Goal: Task Accomplishment & Management: Manage account settings

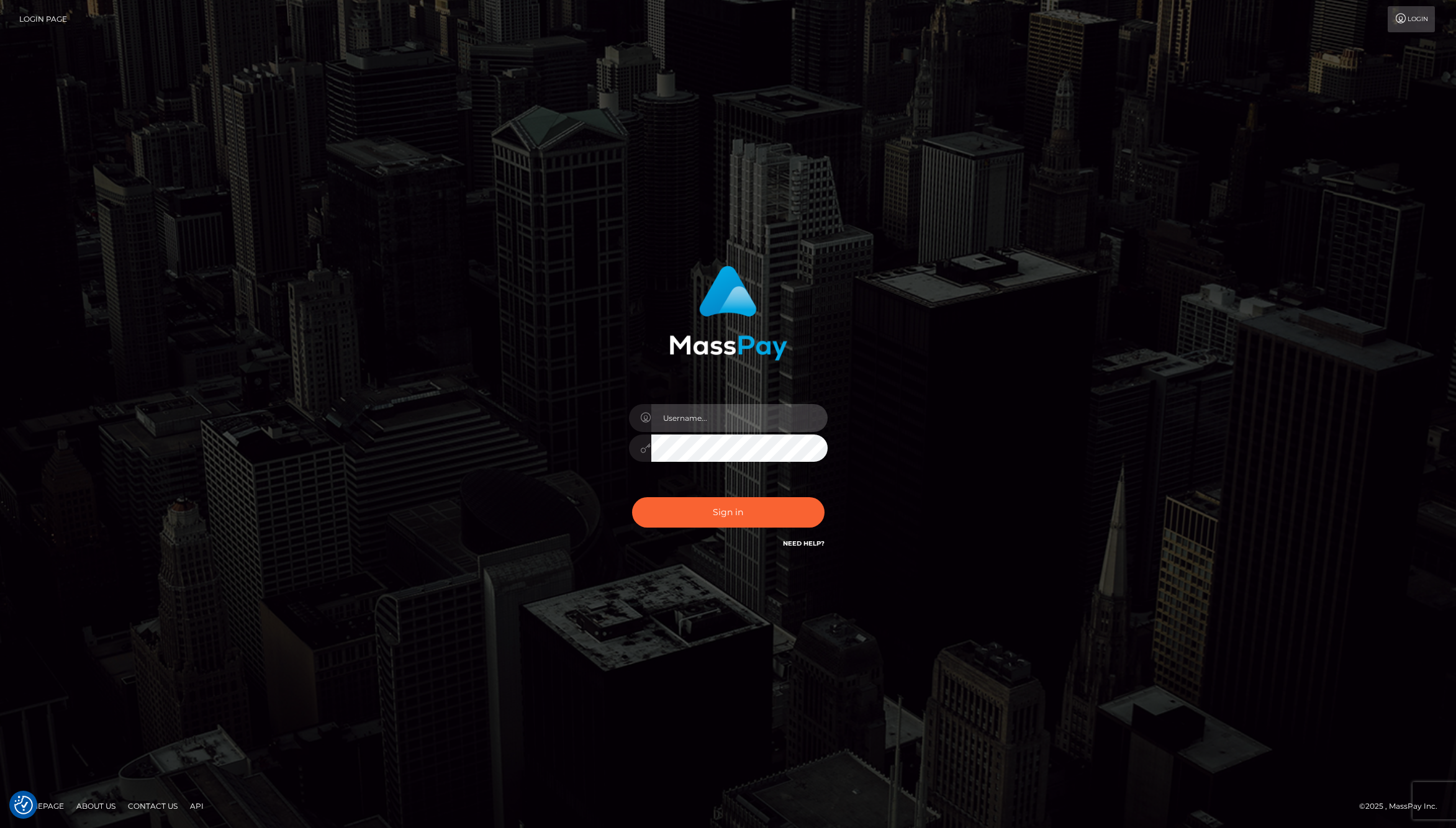
click at [695, 420] on input "text" at bounding box center [740, 418] width 177 height 28
type input "[PERSON_NAME].whop"
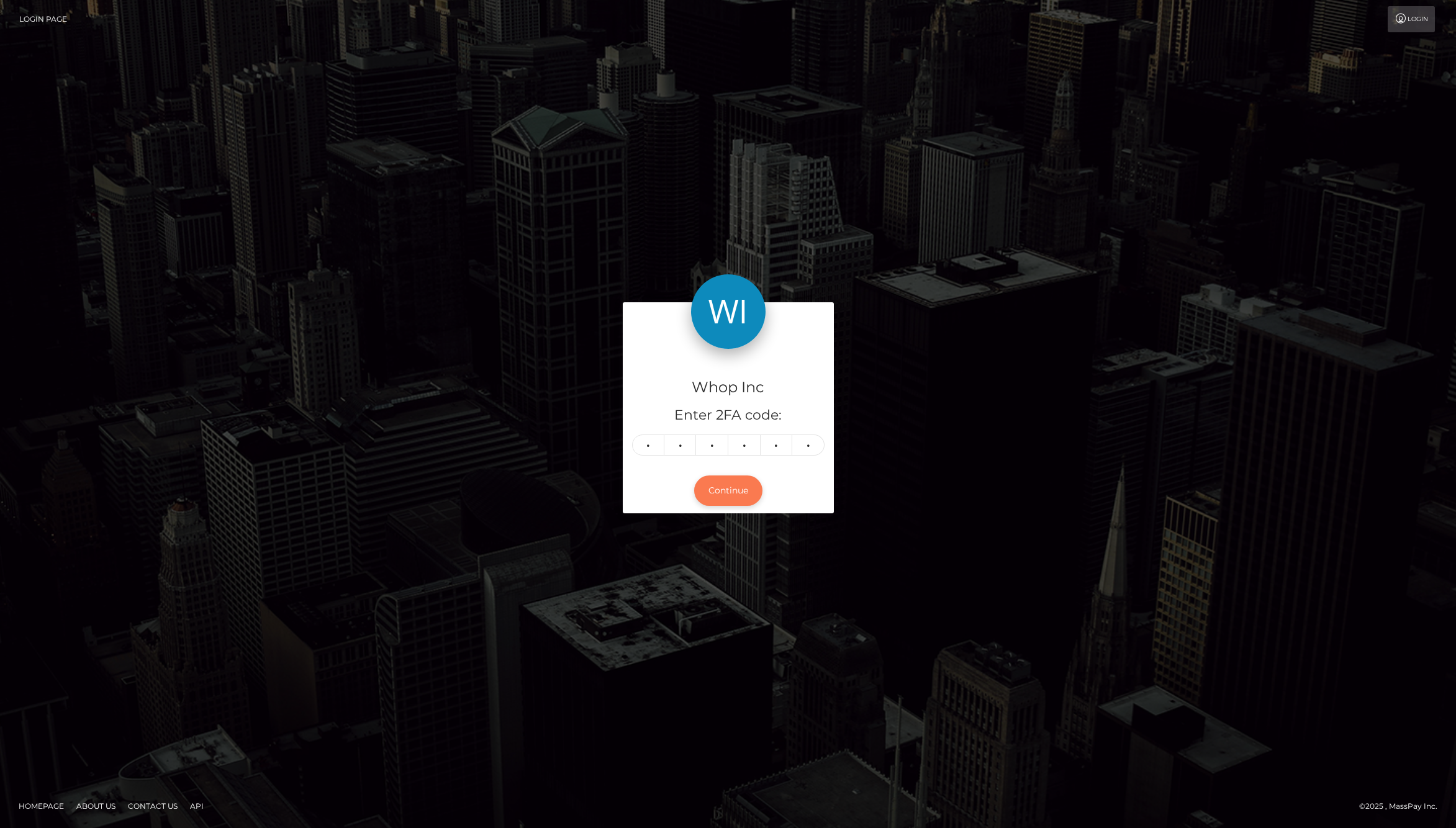
click at [707, 492] on button "Continue" at bounding box center [728, 491] width 68 height 30
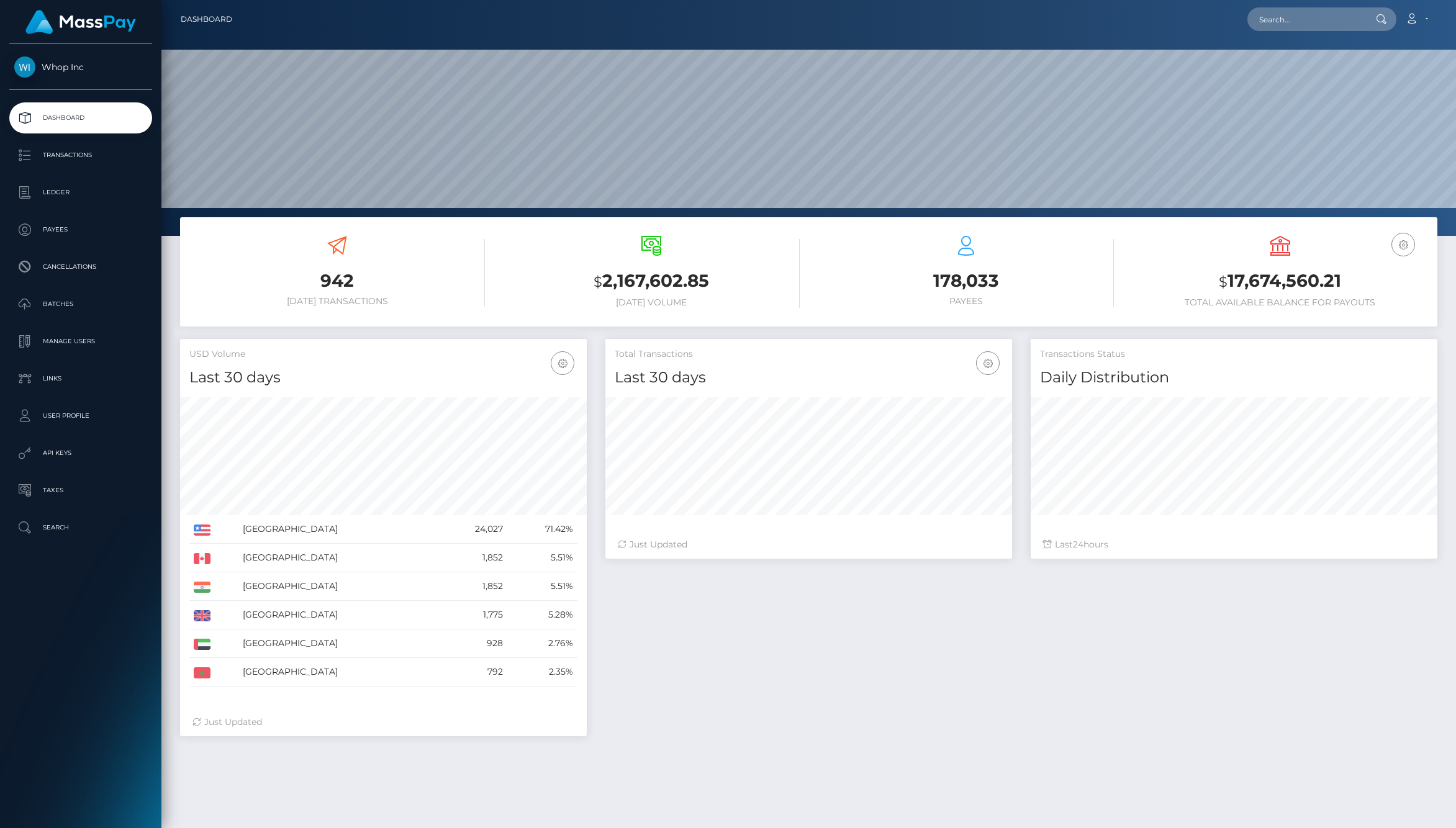
scroll to position [220, 407]
click at [78, 241] on link "Payees" at bounding box center [81, 230] width 143 height 31
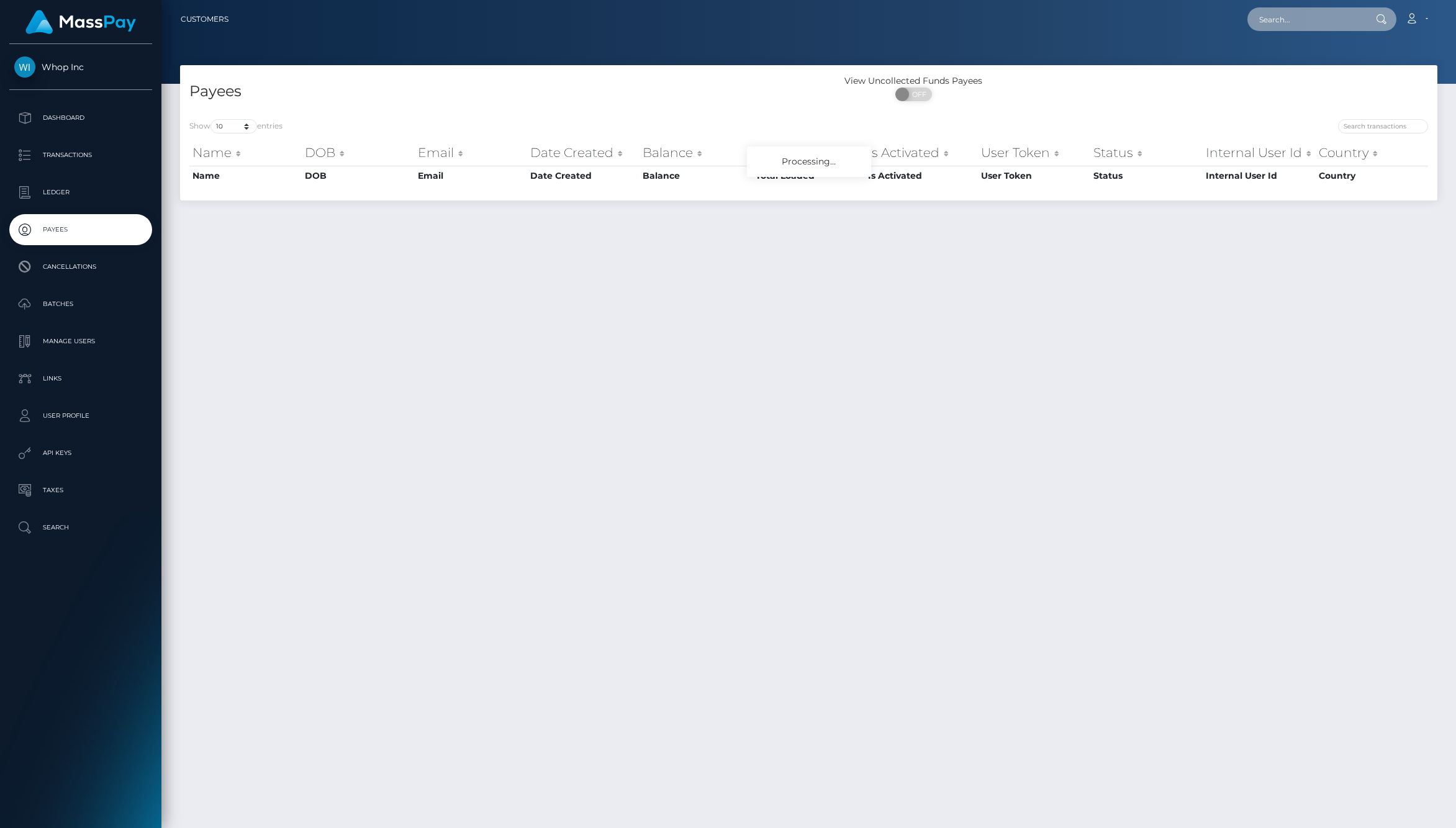
click at [1299, 18] on input "text" at bounding box center [1306, 19] width 117 height 23
paste input "bigkash10@icloud.com"
type input "bigkash10@icloud.com"
